Goal: Communication & Community: Answer question/provide support

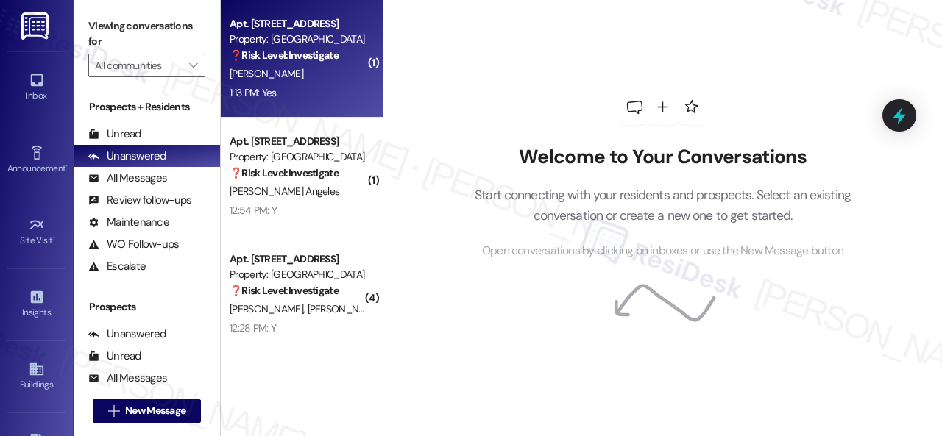
click at [322, 81] on div "[PERSON_NAME]" at bounding box center [297, 74] width 139 height 18
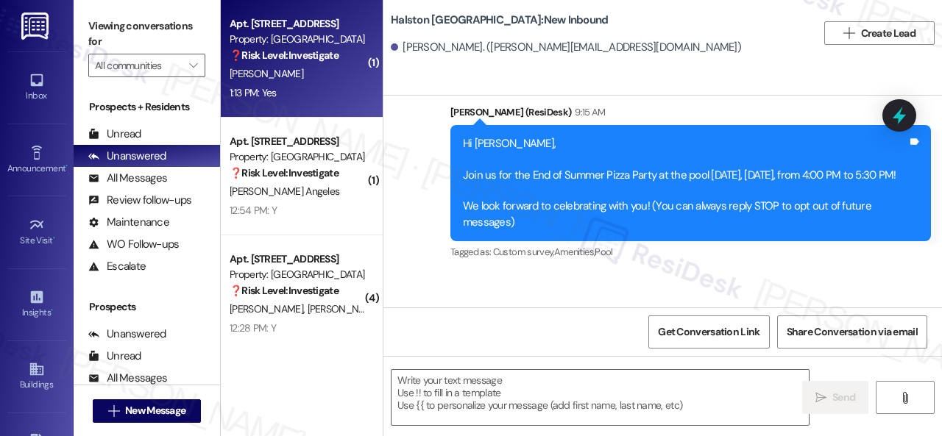
type textarea "Fetching suggested responses. Please feel free to read through the conversation…"
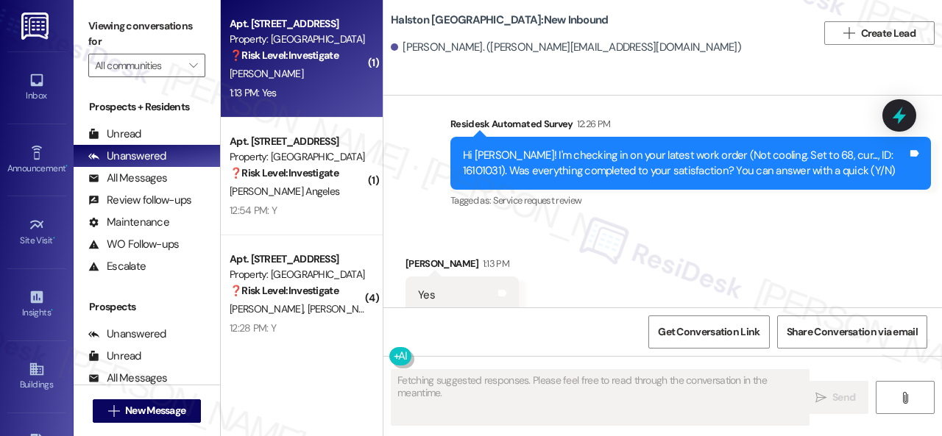
scroll to position [421, 0]
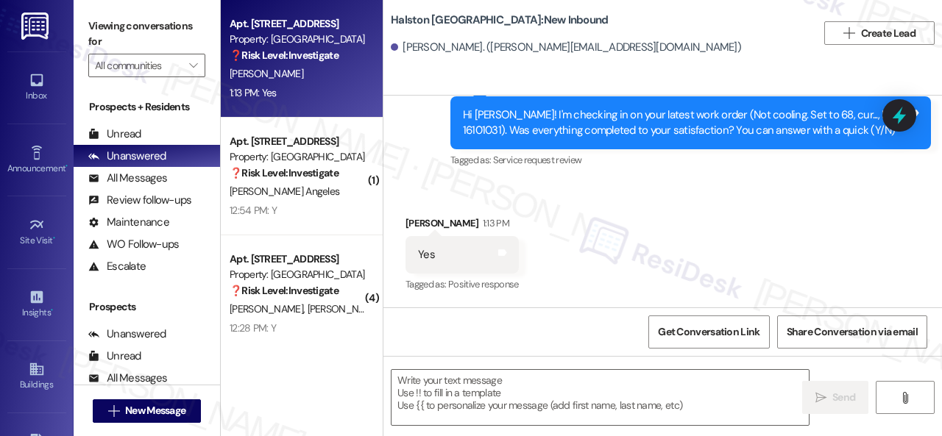
drag, startPoint x: 419, startPoint y: 148, endPoint x: 454, endPoint y: 185, distance: 51.0
click at [419, 148] on div "Announcement, sent via SMS Sarah (ResiDesk) 9:15 AM Hi Alden, Join us for the E…" at bounding box center [662, 11] width 558 height 343
click at [480, 377] on textarea at bounding box center [599, 397] width 417 height 55
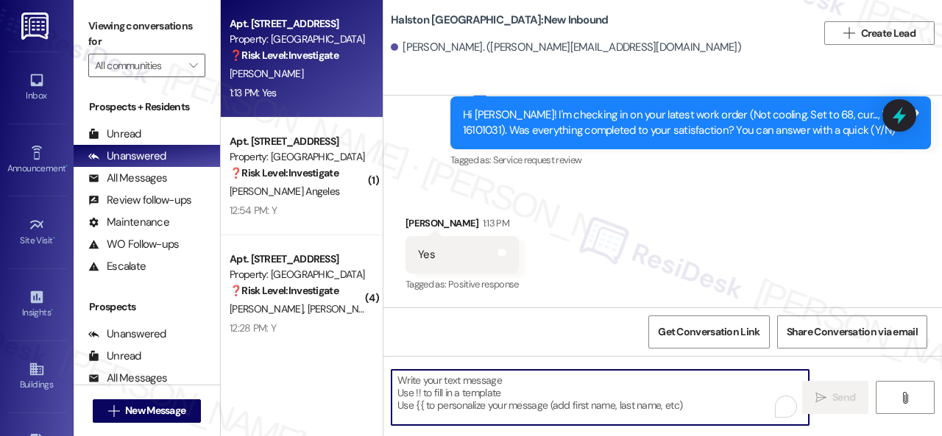
paste textarea "We're glad to hear everything’s taken care of. If your experience at {{property…"
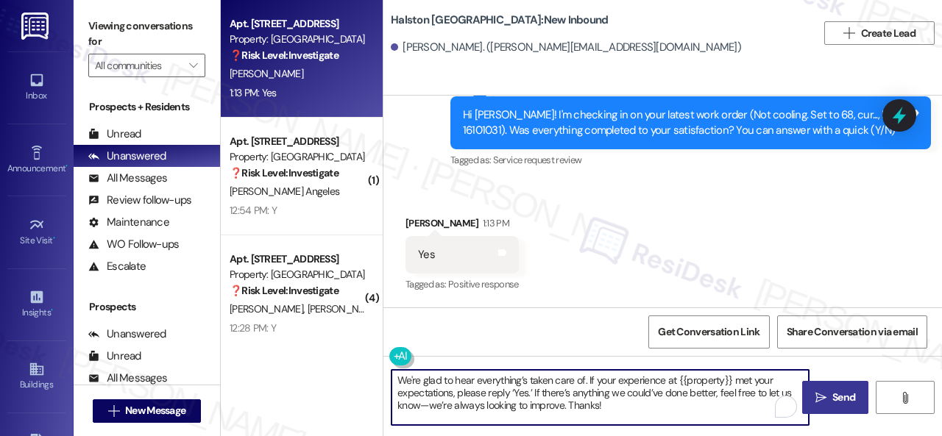
type textarea "We're glad to hear everything’s taken care of. If your experience at {{property…"
click at [832, 389] on button " Send" at bounding box center [835, 397] width 66 height 33
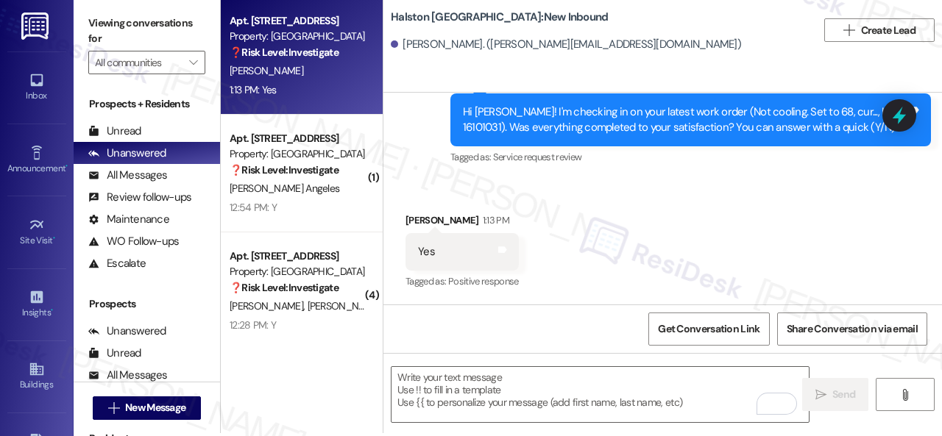
scroll to position [4, 0]
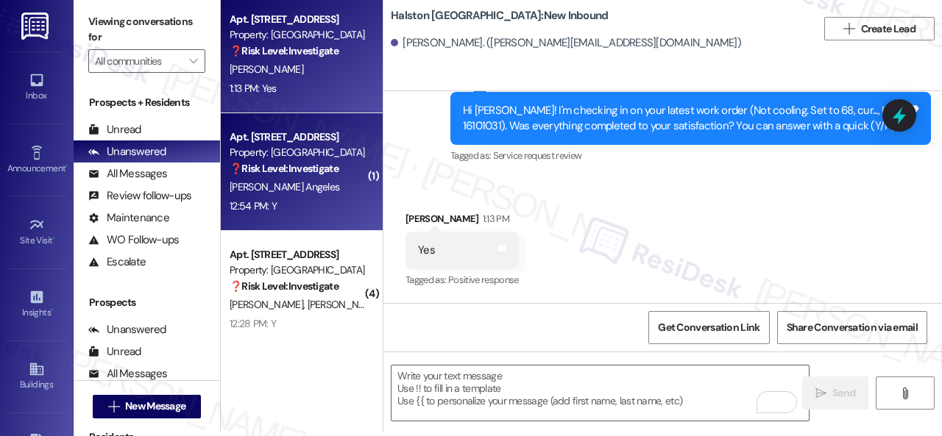
click at [310, 202] on div "12:54 PM: Y 12:54 PM: Y" at bounding box center [297, 206] width 139 height 18
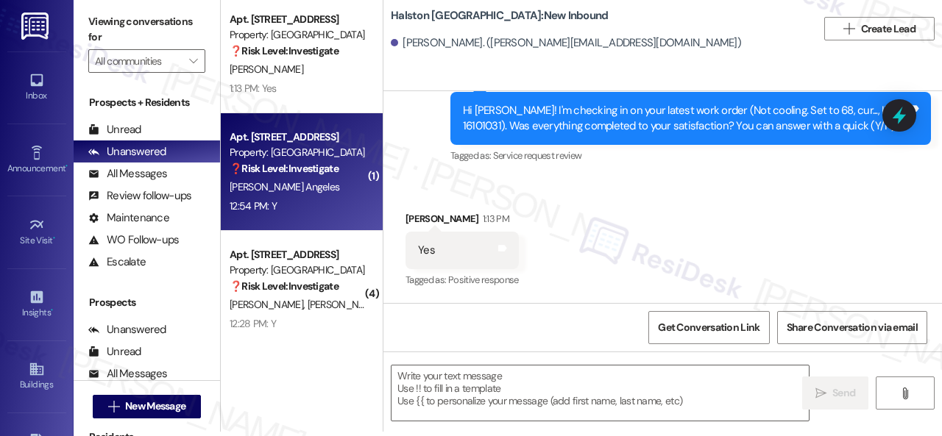
type textarea "Fetching suggested responses. Please feel free to read through the conversation…"
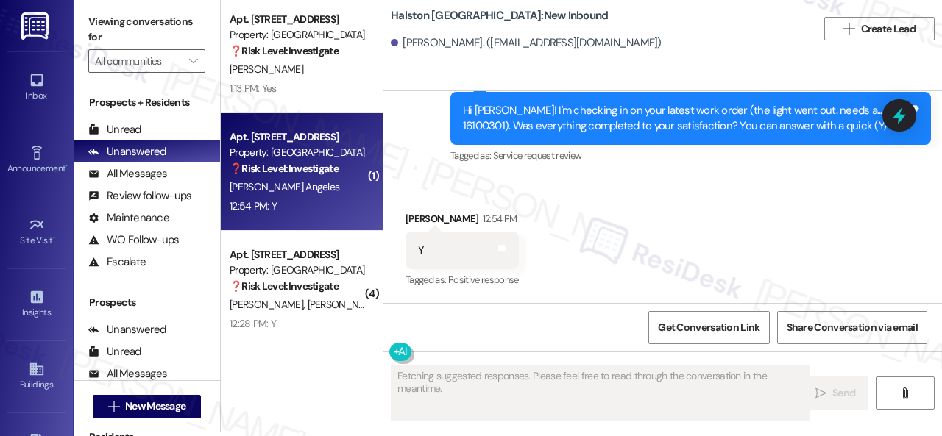
scroll to position [421, 0]
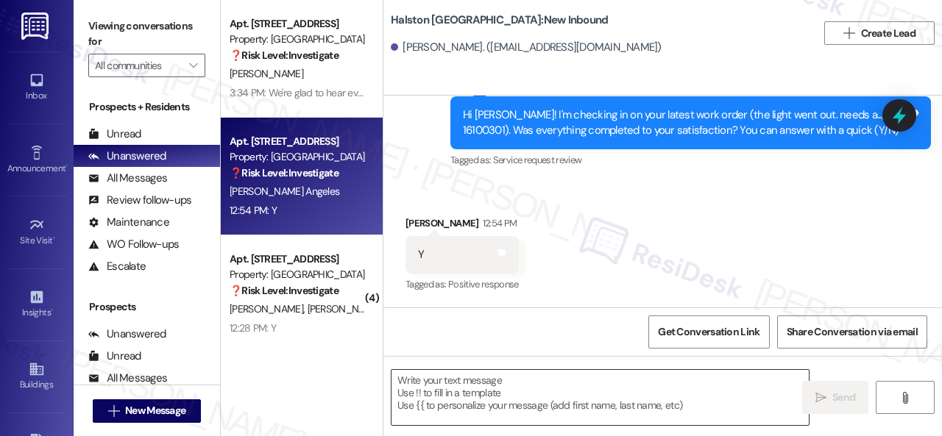
click at [475, 394] on textarea at bounding box center [599, 397] width 417 height 55
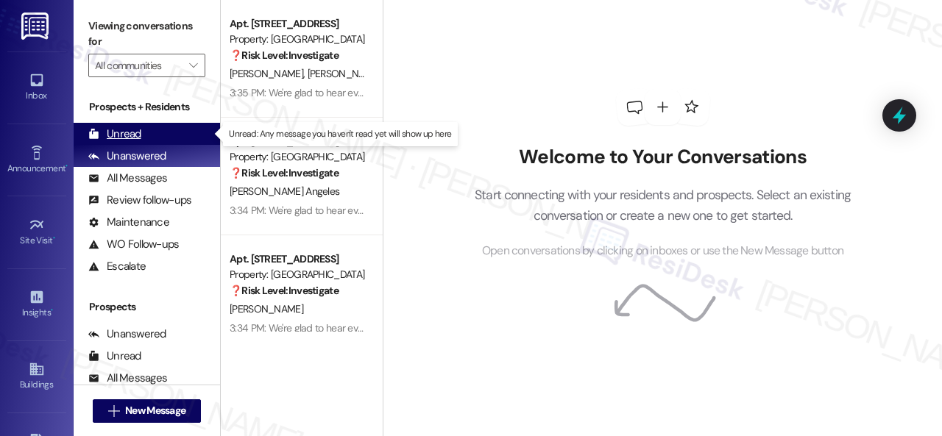
click at [125, 136] on div "Unread" at bounding box center [114, 134] width 53 height 15
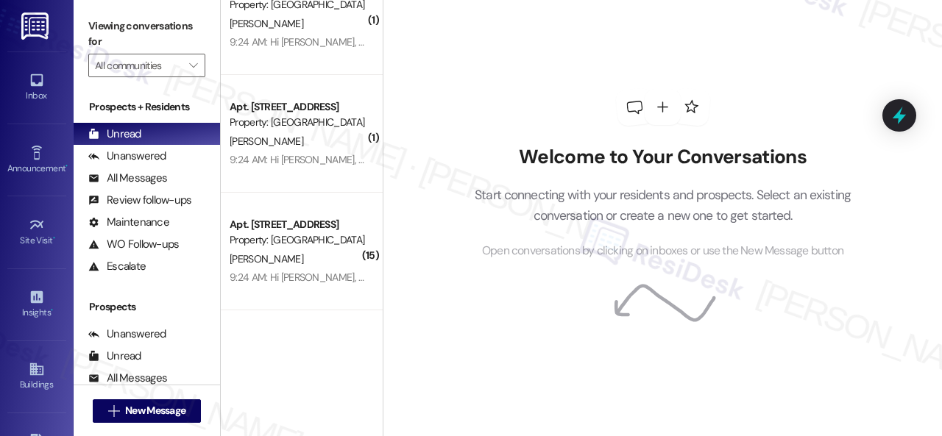
scroll to position [883, 0]
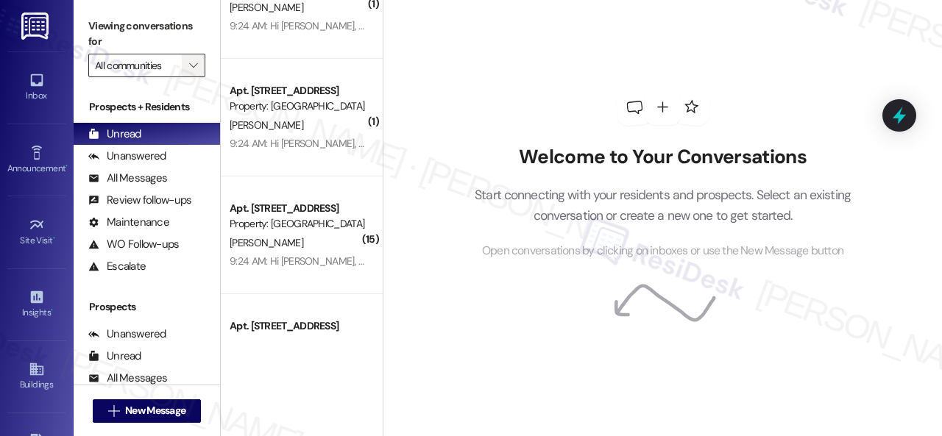
click at [191, 64] on icon "" at bounding box center [193, 66] width 8 height 12
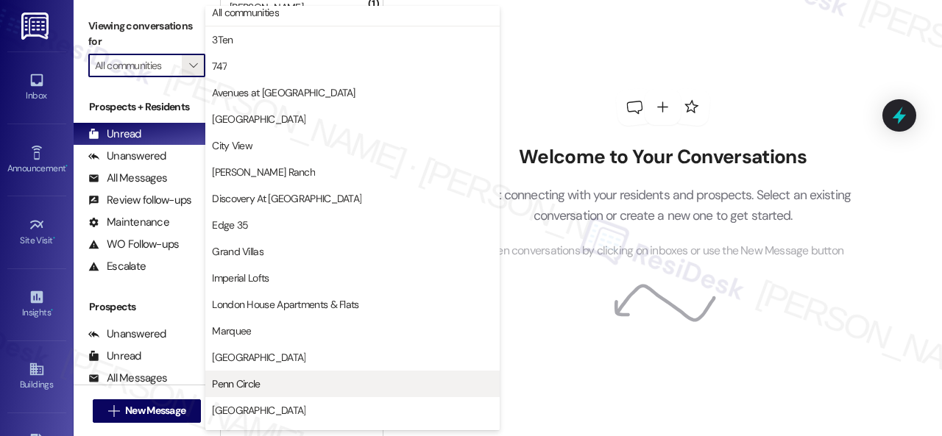
scroll to position [0, 0]
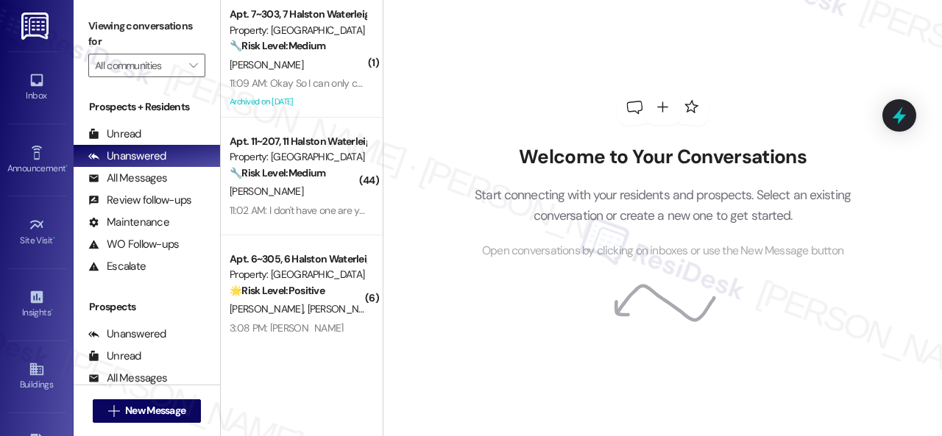
click at [207, 63] on div "Viewing conversations for " at bounding box center [147, 46] width 146 height 92
click at [196, 71] on span "" at bounding box center [193, 66] width 14 height 24
